Goal: Task Accomplishment & Management: Manage account settings

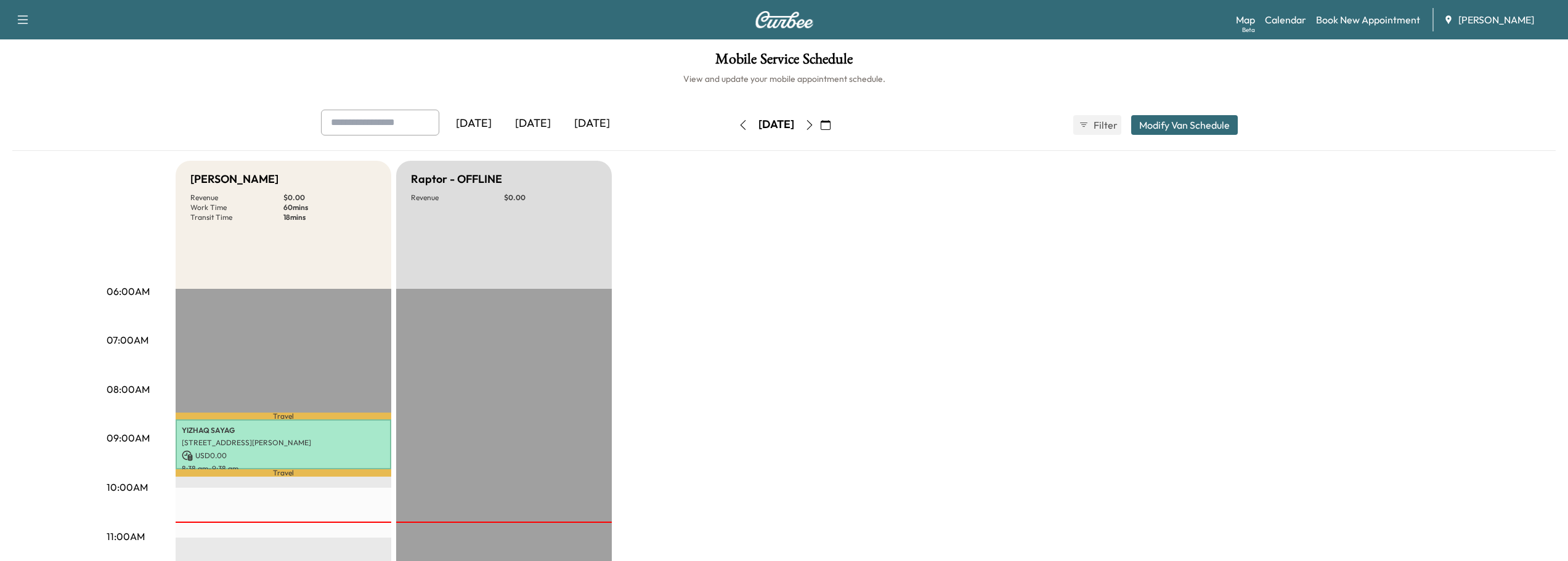
scroll to position [123, 0]
click at [830, 126] on icon "button" at bounding box center [825, 125] width 10 height 10
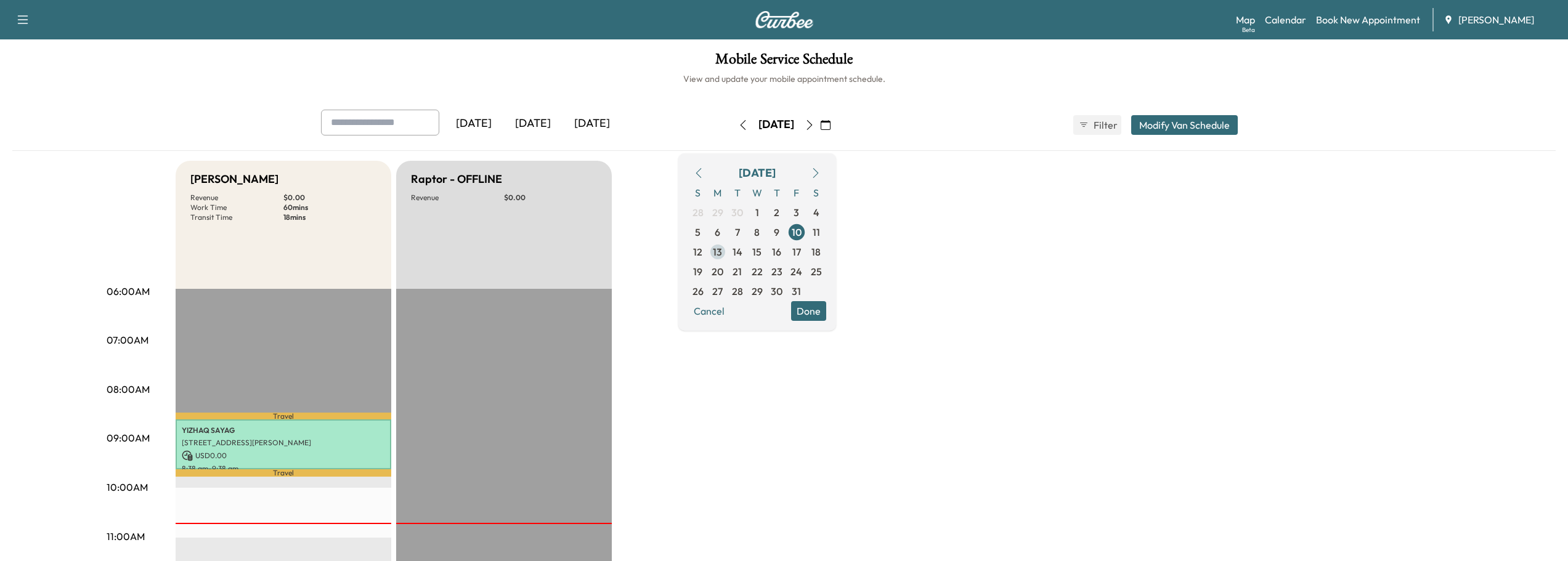
click at [722, 252] on span "13" at bounding box center [717, 252] width 9 height 14
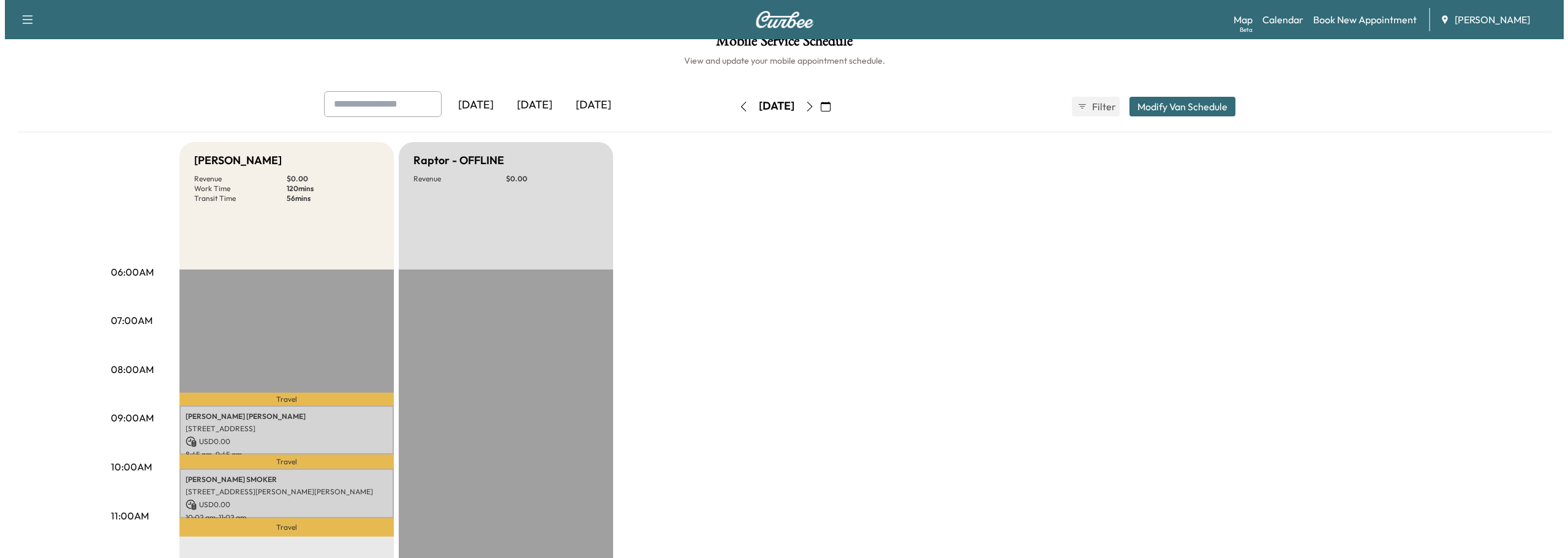
scroll to position [184, 0]
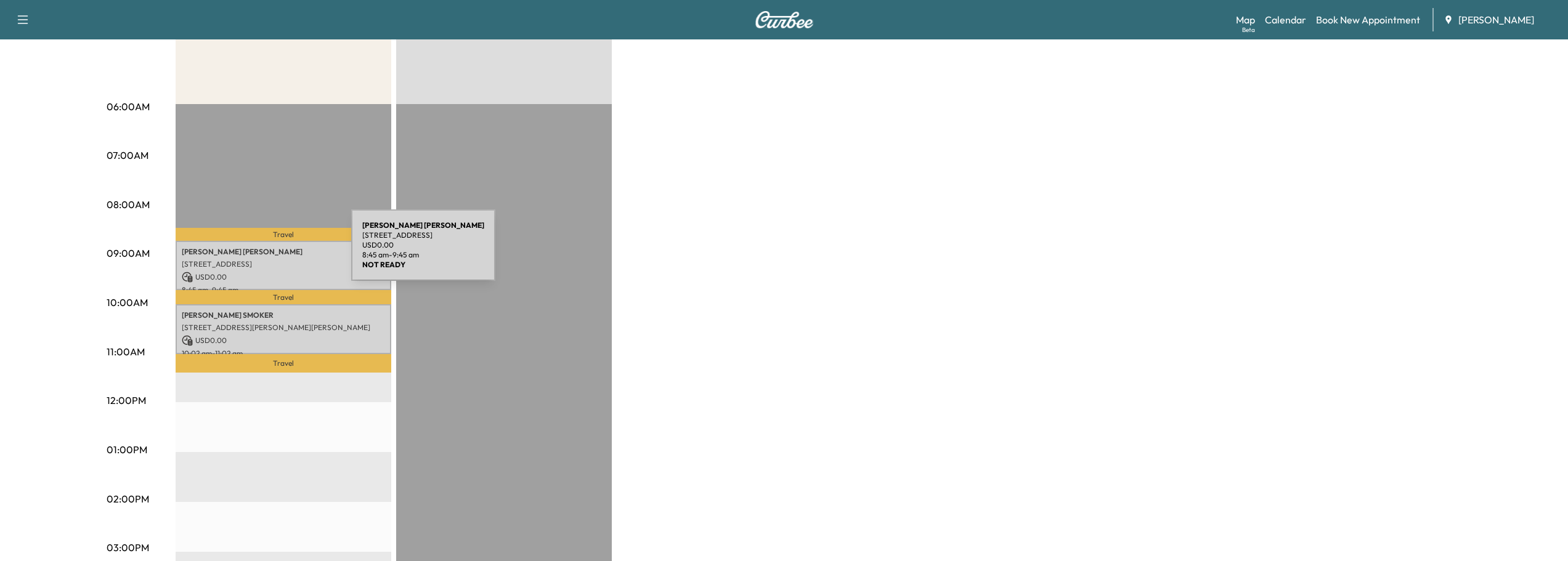
click at [259, 252] on p "ERIC PATTERSON" at bounding box center [283, 252] width 203 height 10
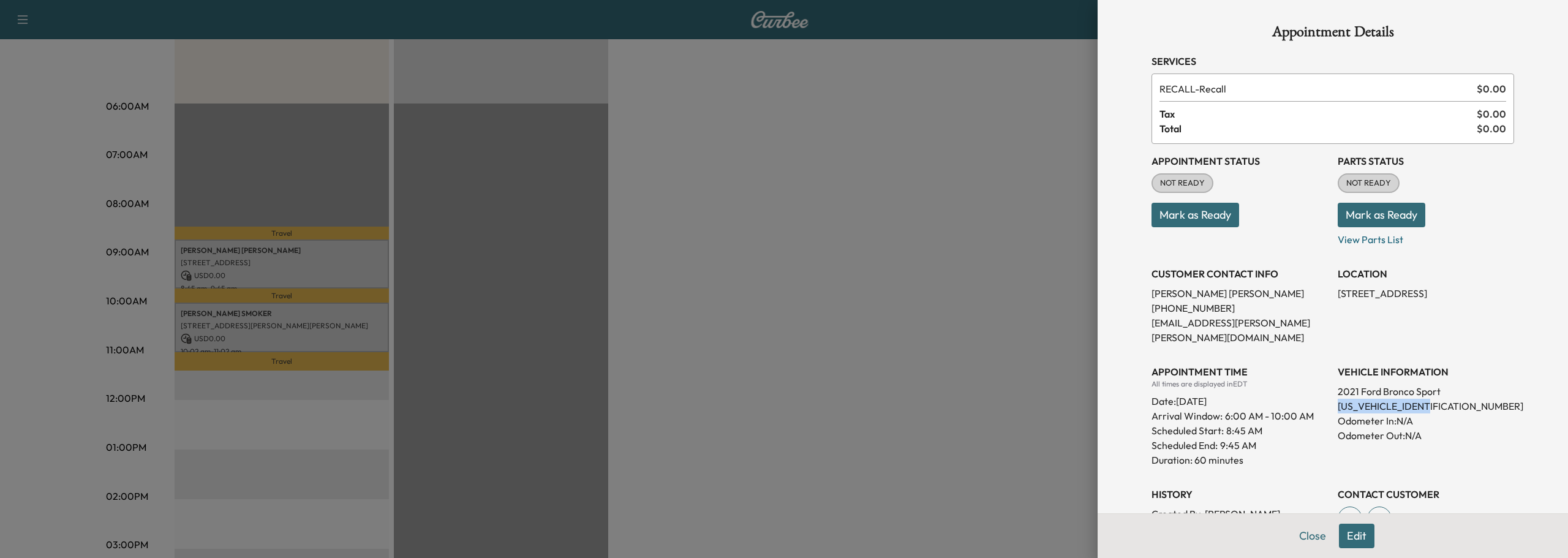
drag, startPoint x: 1329, startPoint y: 390, endPoint x: 1414, endPoint y: 394, distance: 85.1
click at [1439, 398] on p "3FMCR9C69MRB02440" at bounding box center [1426, 405] width 176 height 14
copy p "3FMCR9C69MRB02440"
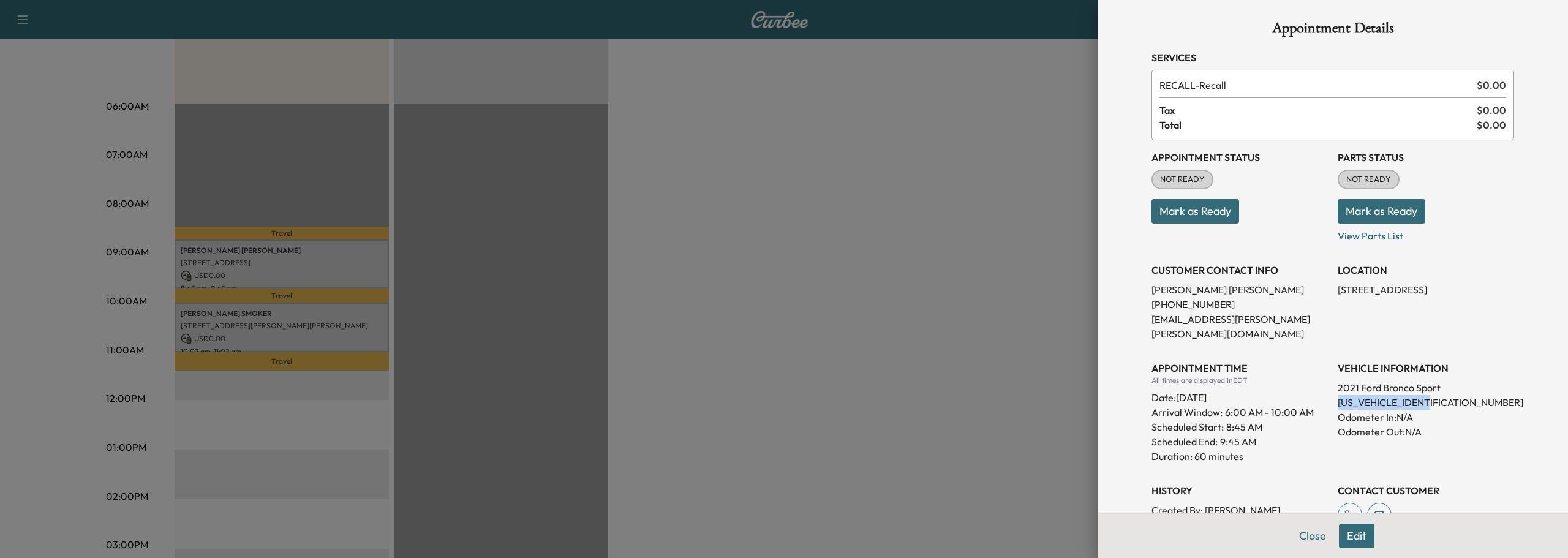
scroll to position [0, 0]
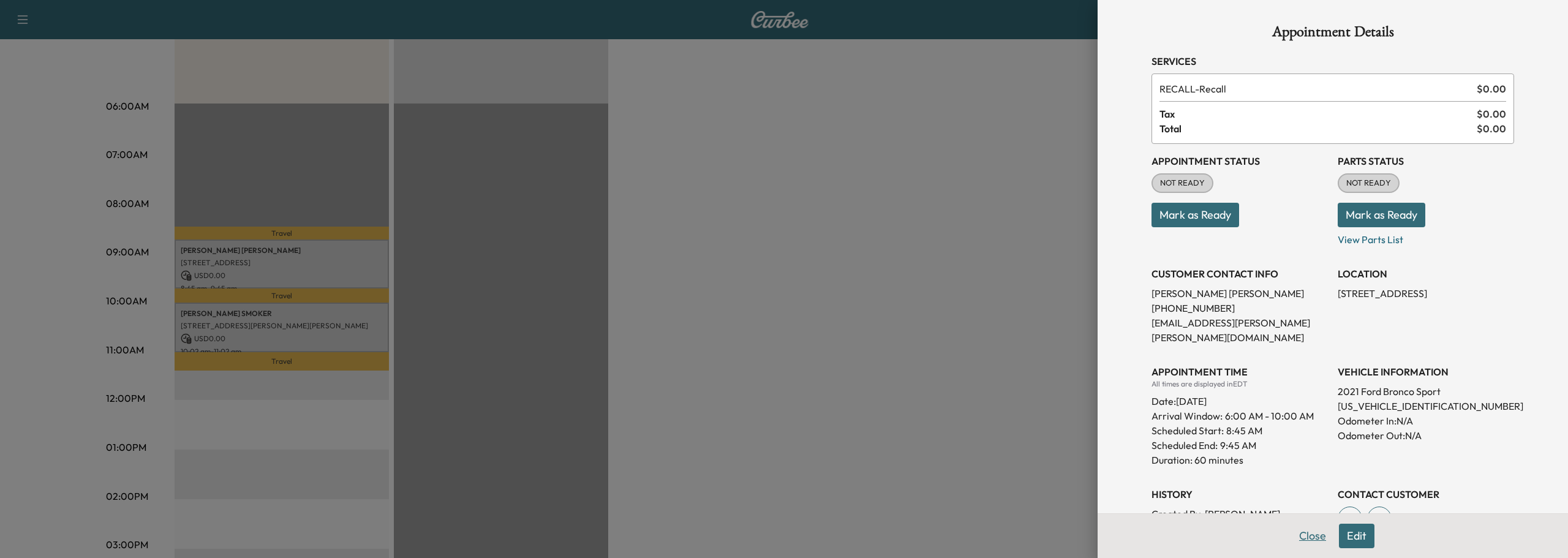
click at [1309, 536] on button "Close" at bounding box center [1312, 536] width 43 height 24
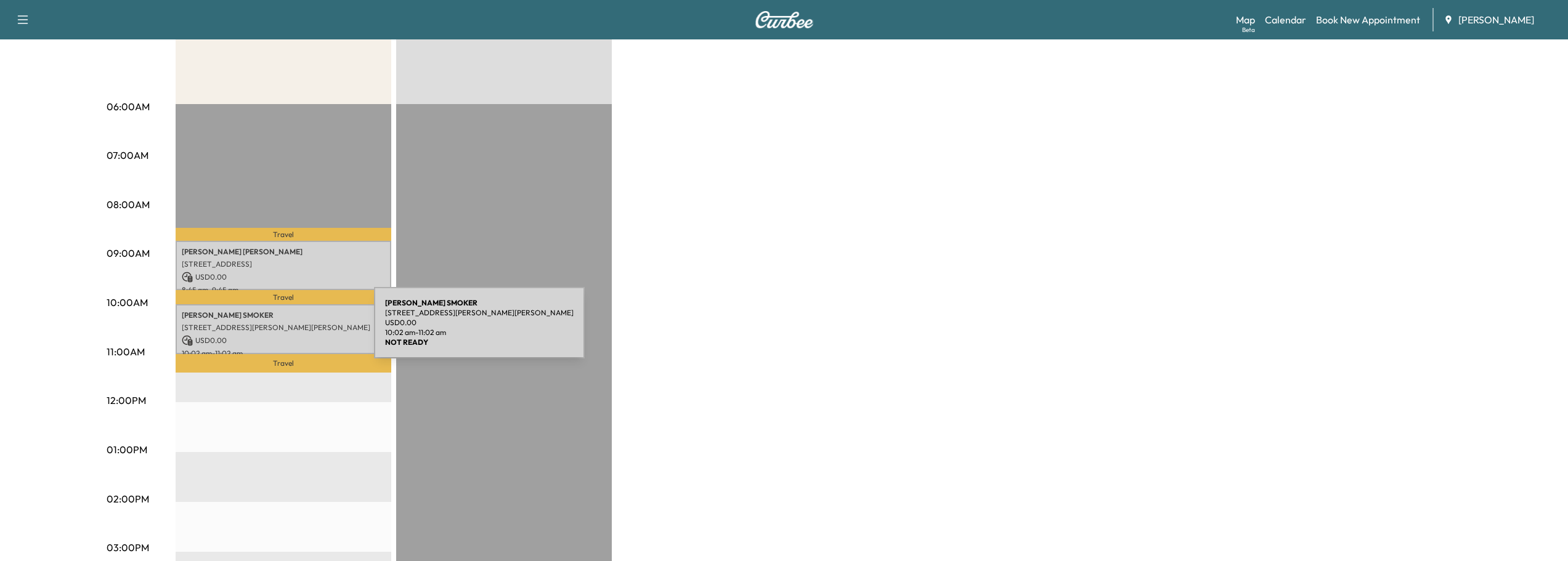
click at [281, 330] on p "1757 Hazelwood Dr SE, Marietta, GA 30067, USA" at bounding box center [283, 328] width 203 height 10
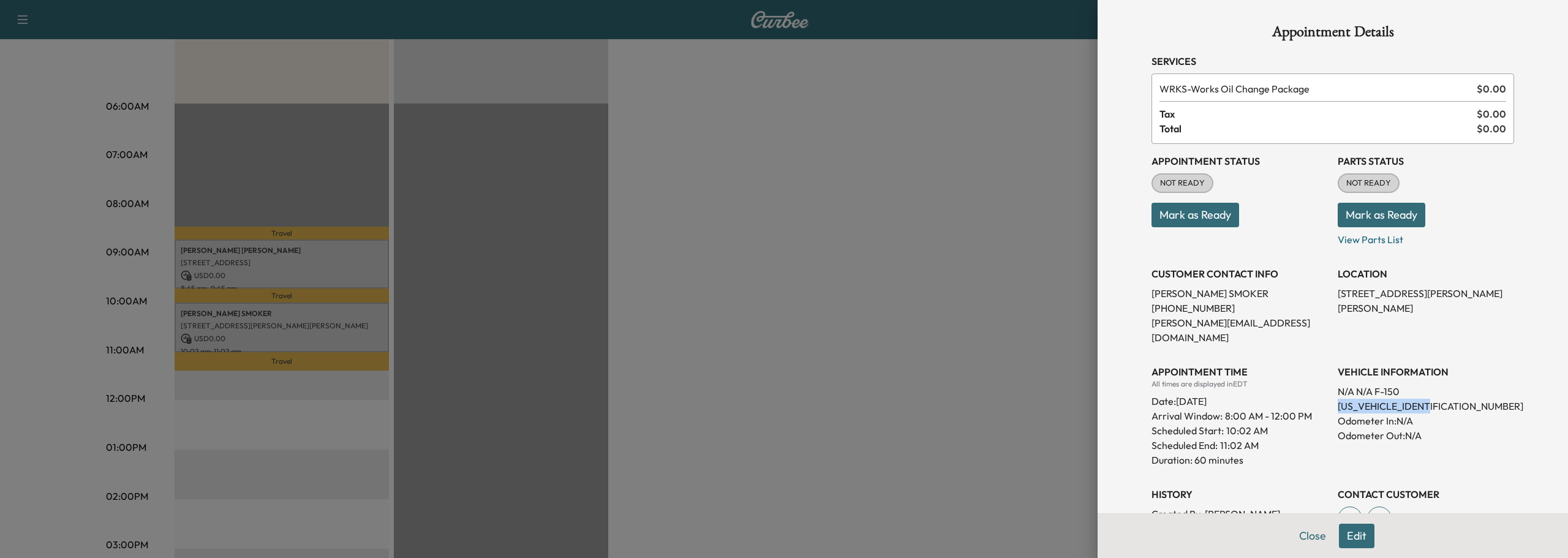
drag, startPoint x: 1329, startPoint y: 390, endPoint x: 1427, endPoint y: 395, distance: 98.1
click at [1427, 398] on p "1FTEW1E51KFC63984" at bounding box center [1426, 405] width 176 height 14
copy p "1FTEW1E51KFC63984"
